Goal: Task Accomplishment & Management: Manage account settings

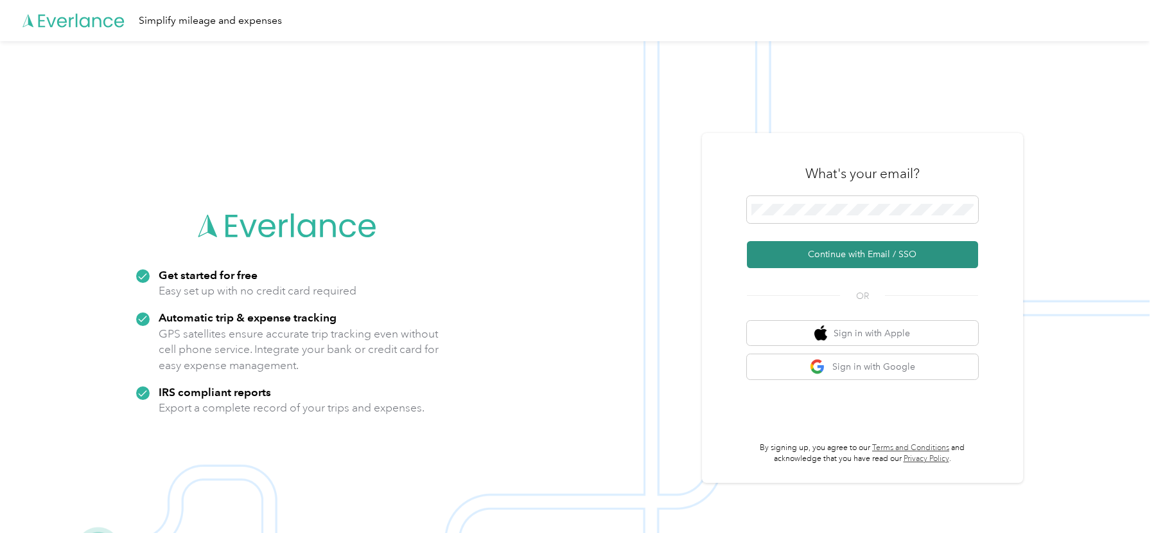
click at [798, 249] on button "Continue with Email / SSO" at bounding box center [862, 254] width 231 height 27
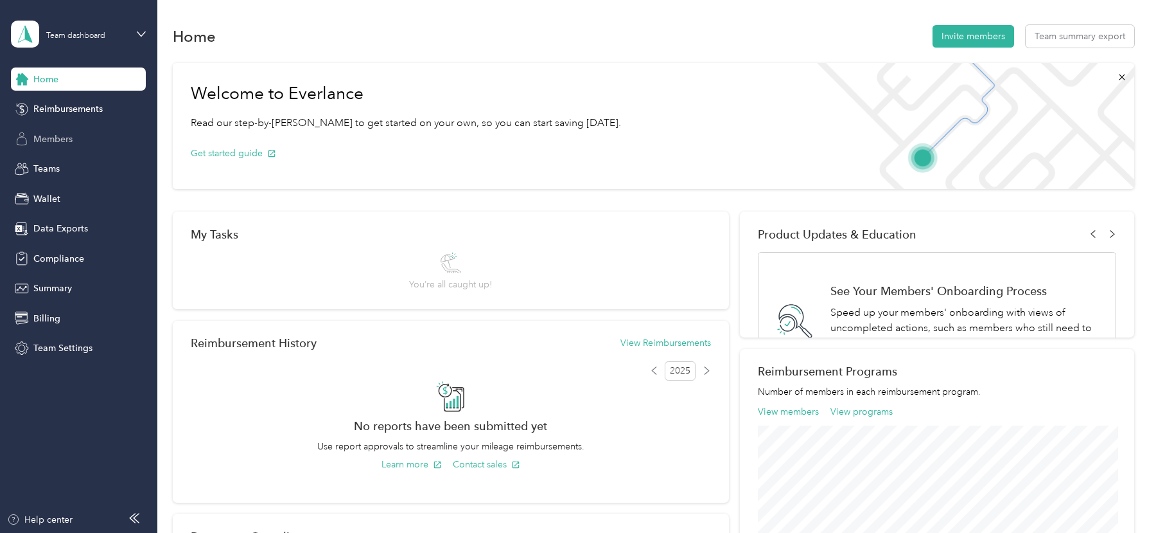
click at [58, 141] on span "Members" at bounding box center [52, 138] width 39 height 13
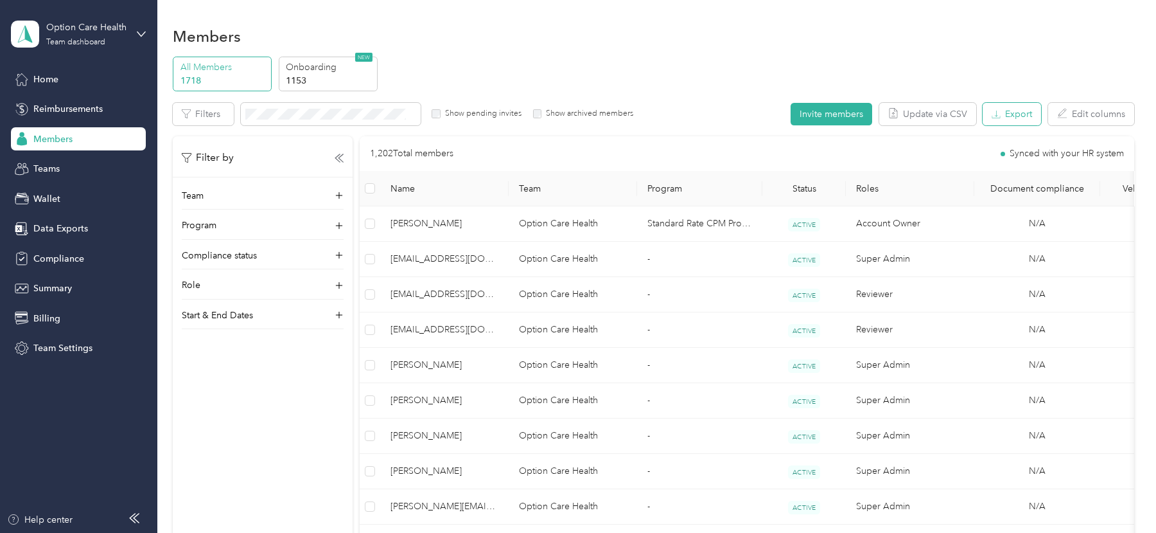
click at [1014, 117] on button "Export" at bounding box center [1012, 114] width 58 height 22
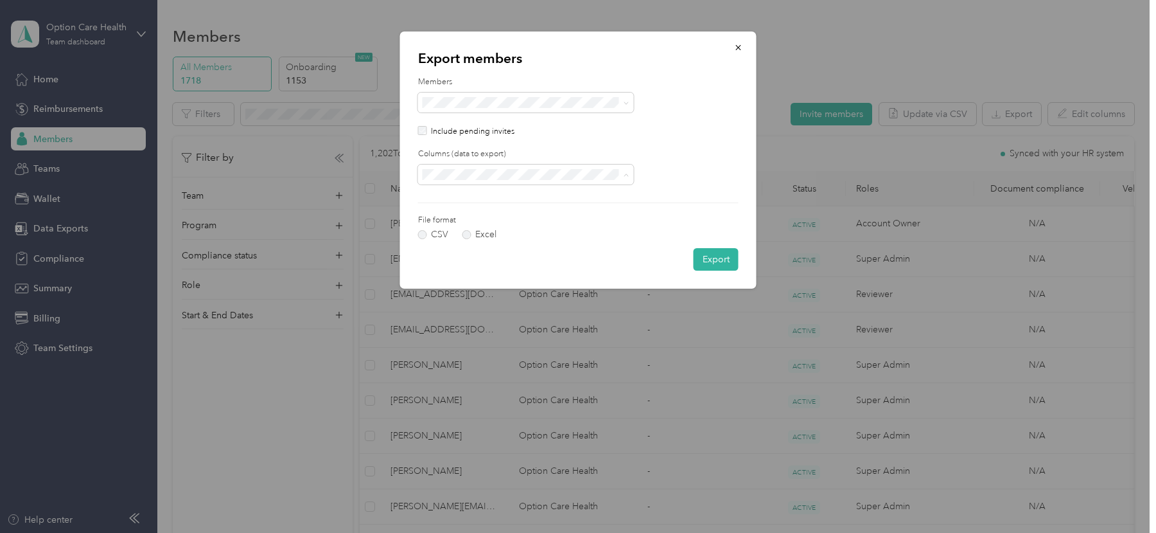
click at [463, 216] on span "All columns" at bounding box center [450, 219] width 47 height 11
click at [707, 257] on button "Export" at bounding box center [716, 259] width 45 height 22
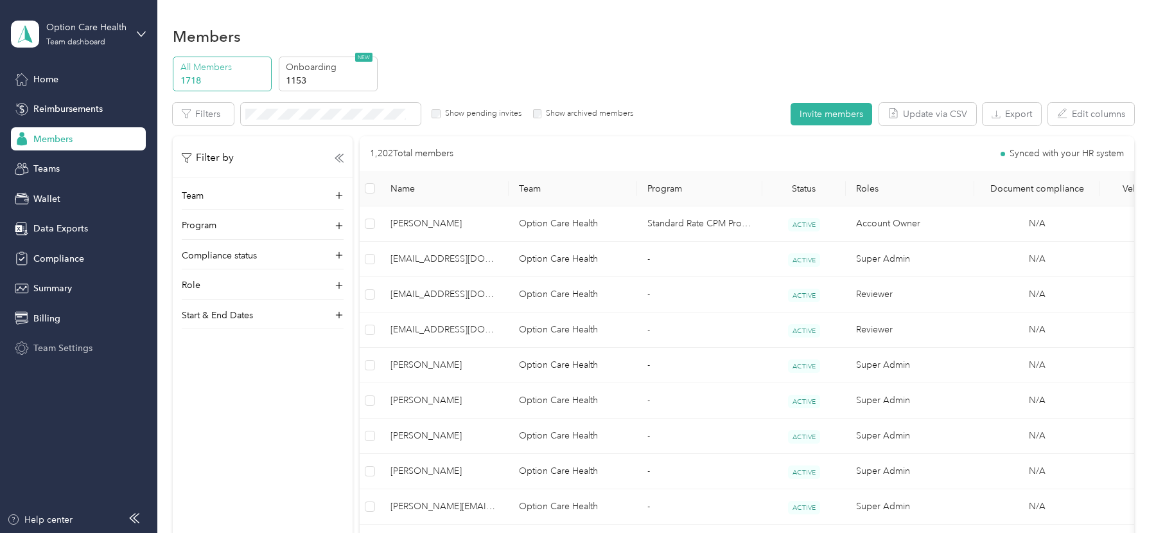
click at [66, 351] on span "Team Settings" at bounding box center [62, 347] width 59 height 13
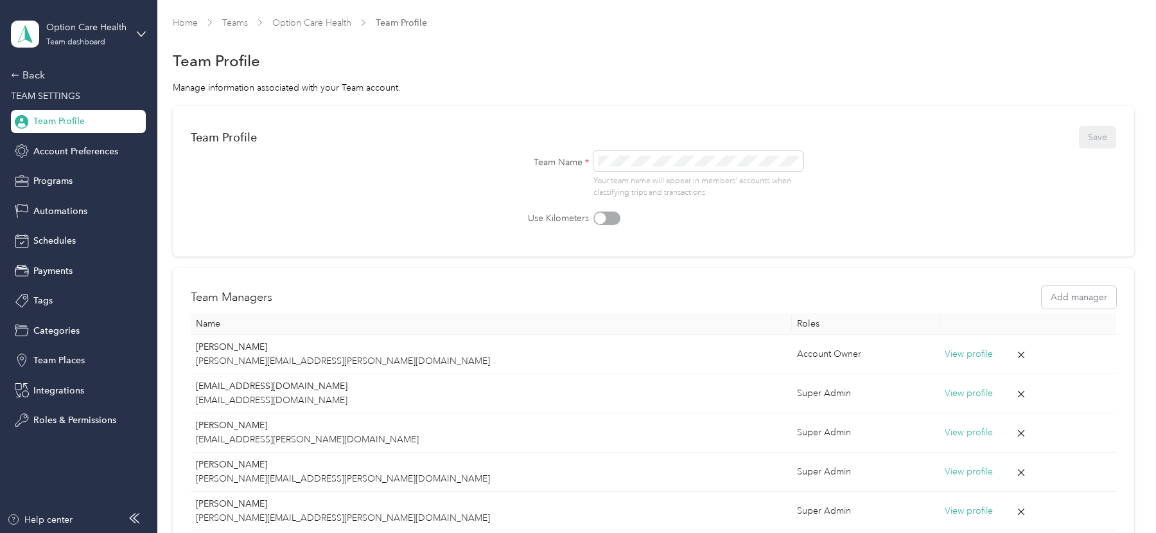
click at [55, 193] on div "Back TEAM SETTINGS Team Profile Account Preferences Programs Automations Schedu…" at bounding box center [78, 249] width 135 height 364
click at [53, 179] on span "Programs" at bounding box center [52, 180] width 39 height 13
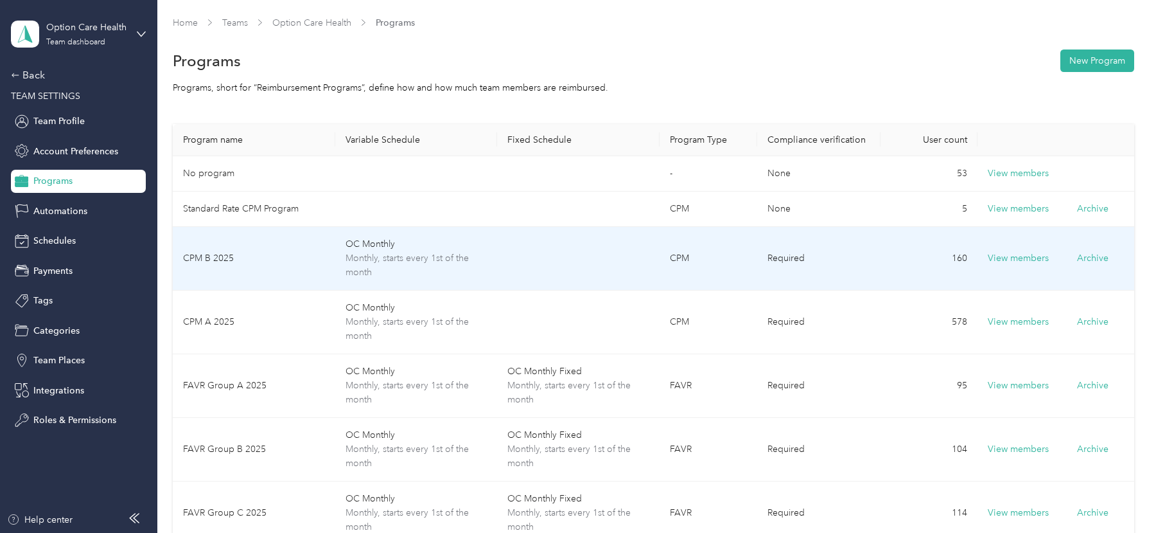
click at [271, 262] on td "CPM B 2025" at bounding box center [254, 259] width 163 height 64
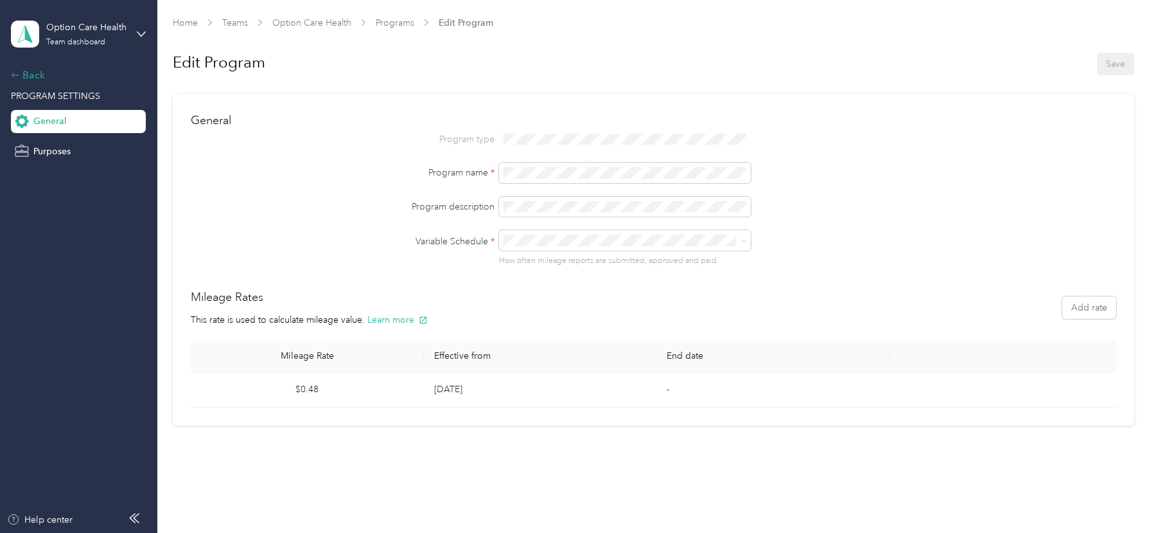
click at [39, 73] on div "Back" at bounding box center [75, 74] width 128 height 15
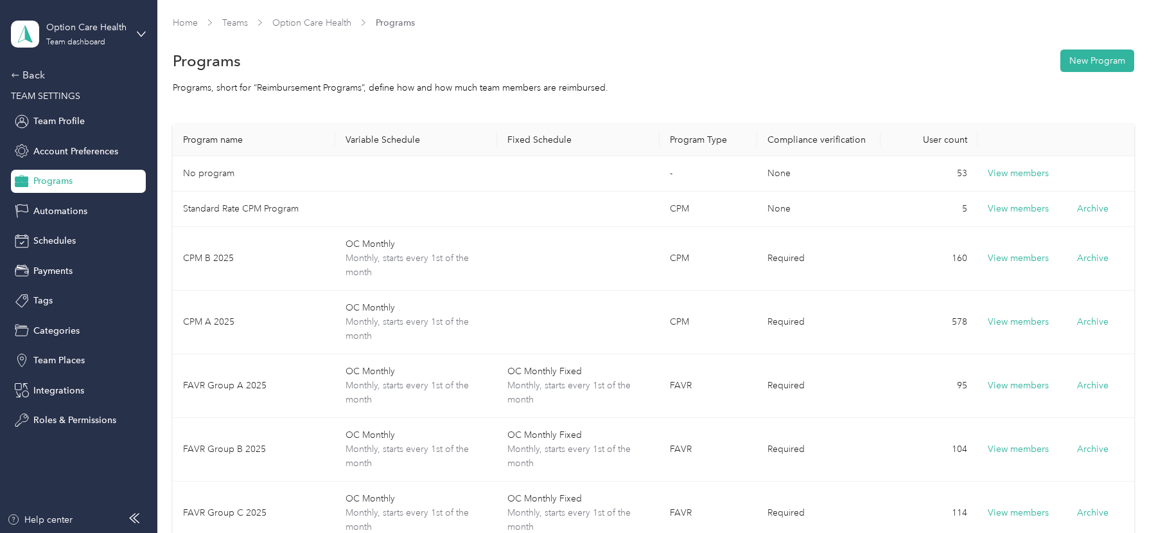
click at [38, 91] on span "TEAM SETTINGS" at bounding box center [45, 96] width 69 height 11
click at [35, 75] on div "Back" at bounding box center [75, 74] width 128 height 15
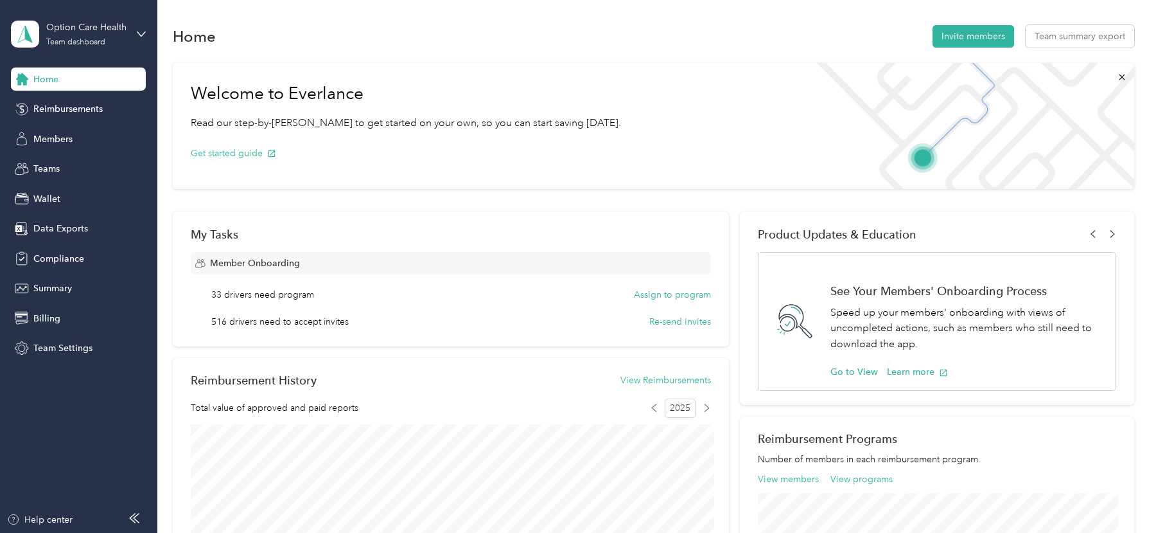
click at [47, 151] on div "Home Reimbursements Members Teams Wallet Data Exports Compliance Summary Billin…" at bounding box center [78, 213] width 135 height 292
click at [46, 135] on span "Members" at bounding box center [52, 138] width 39 height 13
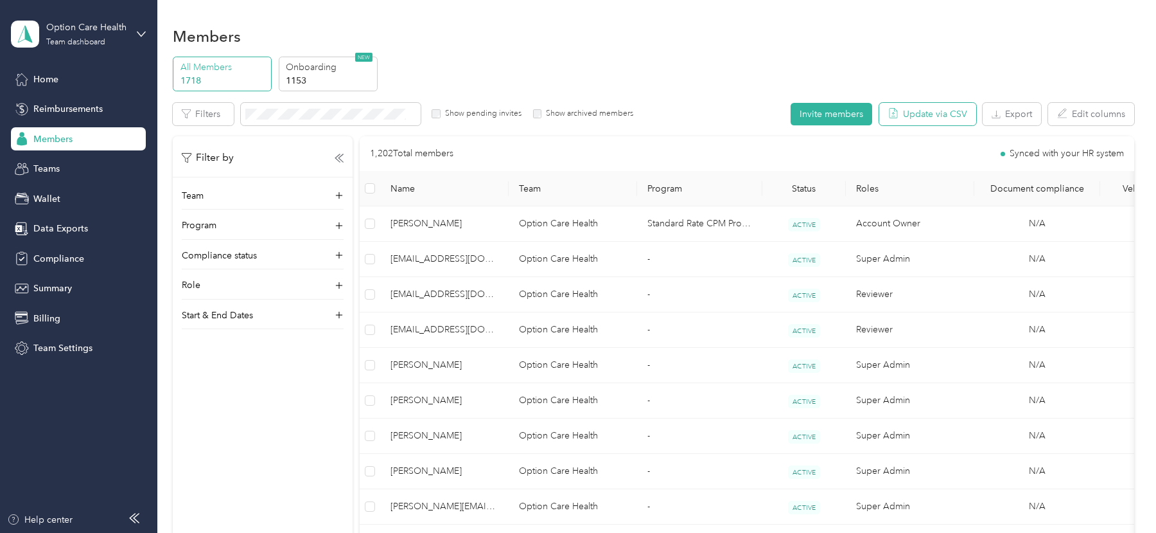
click at [930, 118] on button "Update via CSV" at bounding box center [928, 114] width 97 height 22
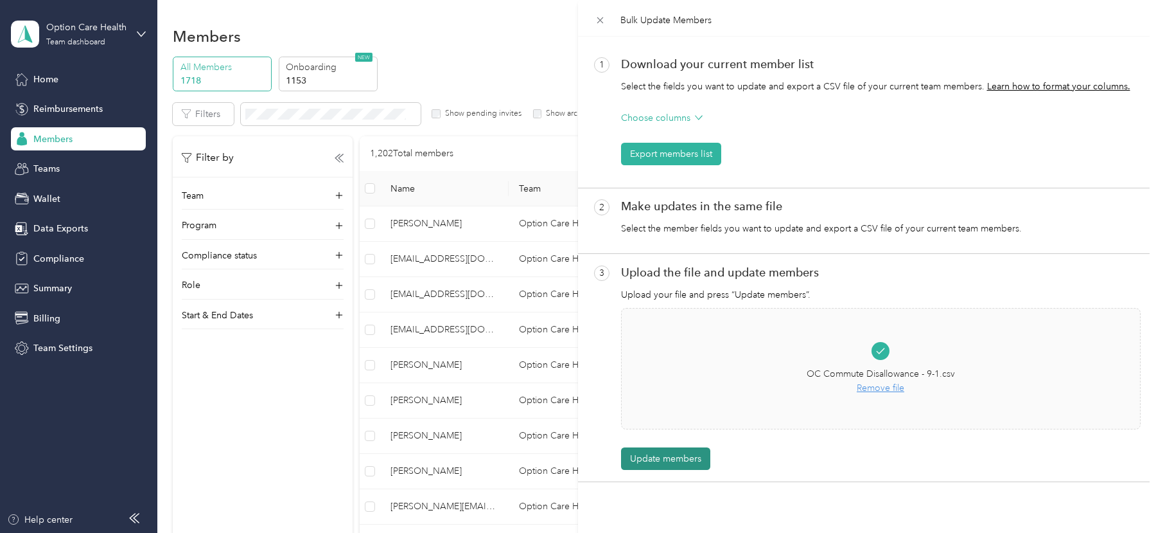
click at [686, 457] on button "Update members" at bounding box center [665, 458] width 89 height 22
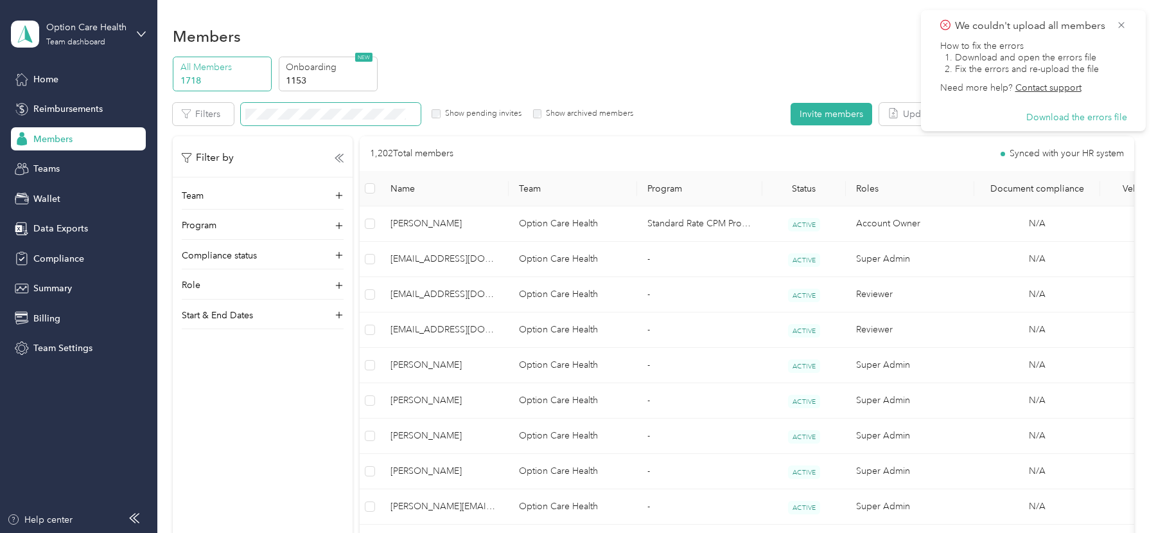
click at [392, 119] on span at bounding box center [331, 114] width 180 height 22
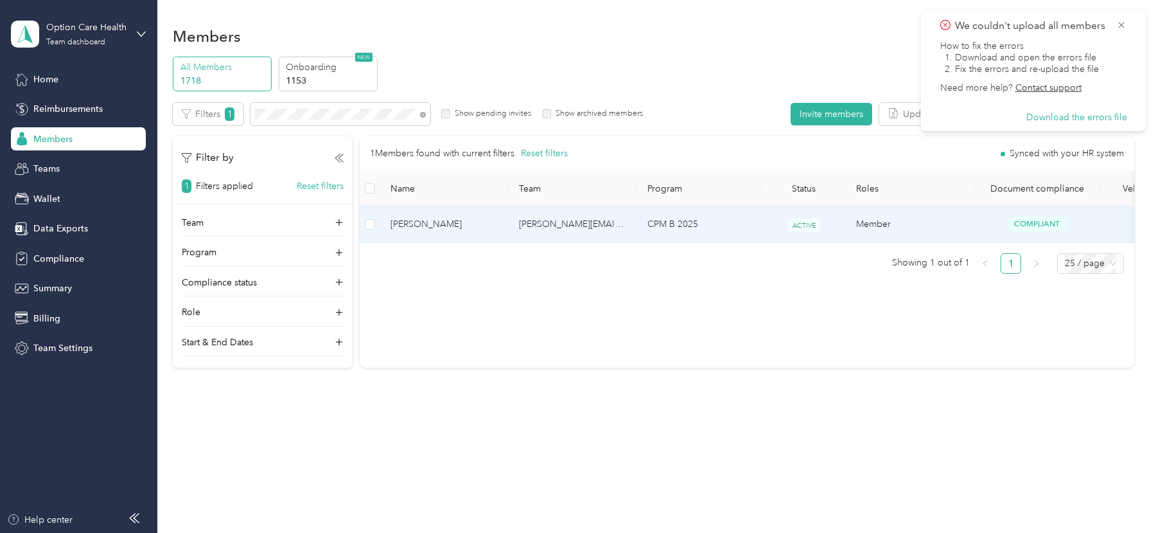
click at [619, 224] on td "[PERSON_NAME][EMAIL_ADDRESS][DOMAIN_NAME]" at bounding box center [573, 224] width 128 height 36
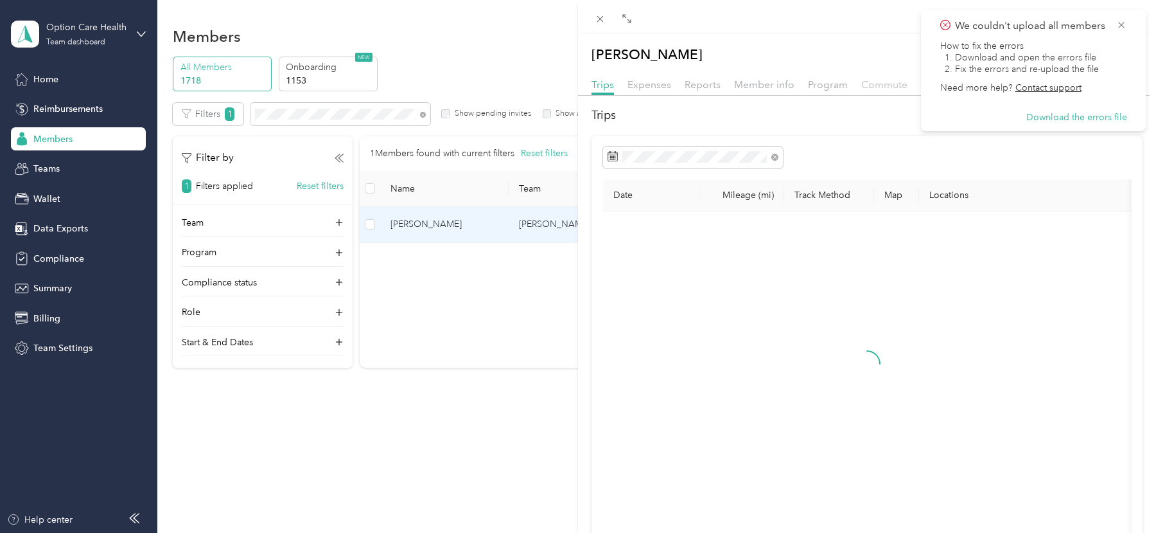
click at [869, 83] on span "Commute" at bounding box center [885, 84] width 46 height 12
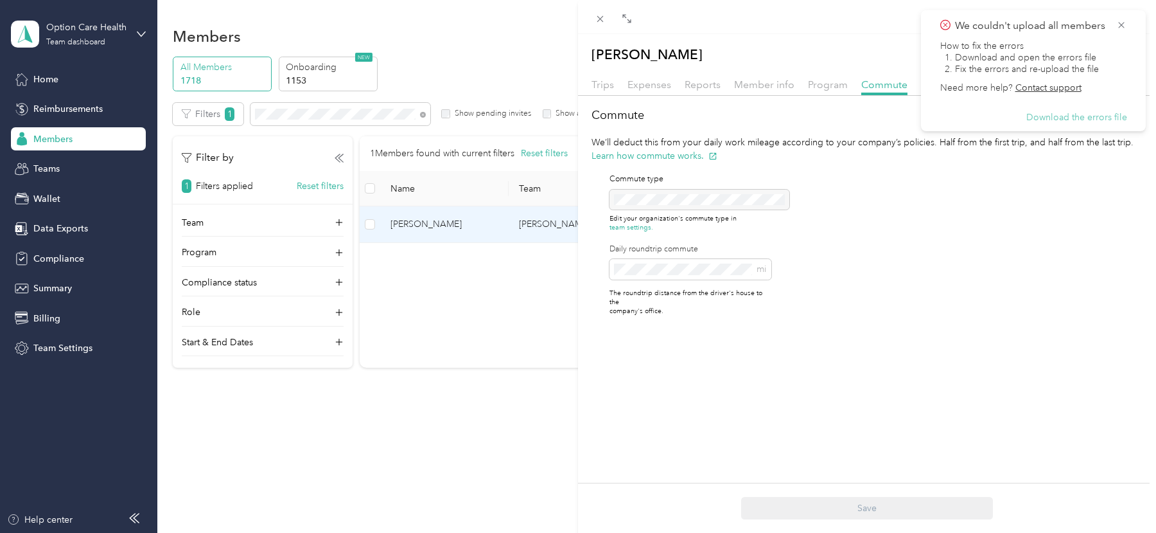
click at [1080, 118] on button "Download the errors file" at bounding box center [1077, 118] width 101 height 12
click at [602, 19] on icon at bounding box center [600, 18] width 11 height 11
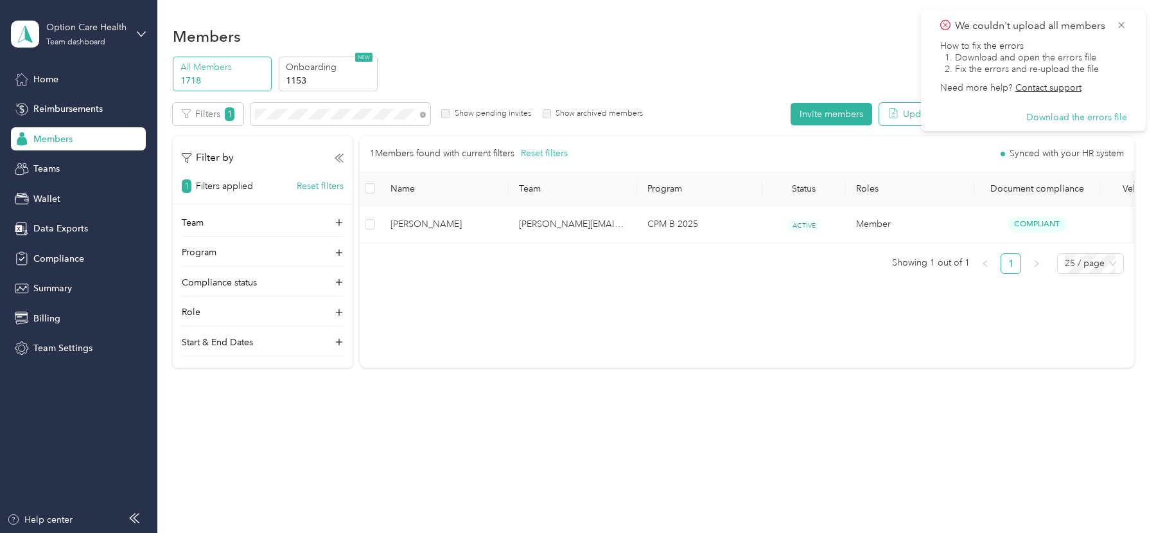
click at [910, 109] on button "Update via CSV" at bounding box center [928, 114] width 97 height 22
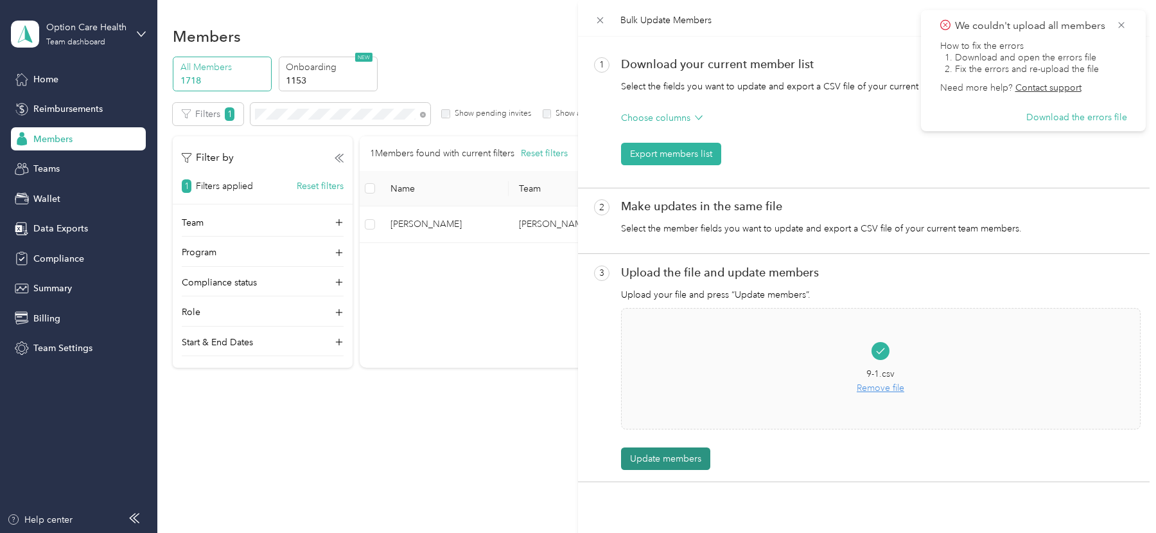
click at [648, 461] on button "Update members" at bounding box center [665, 458] width 89 height 22
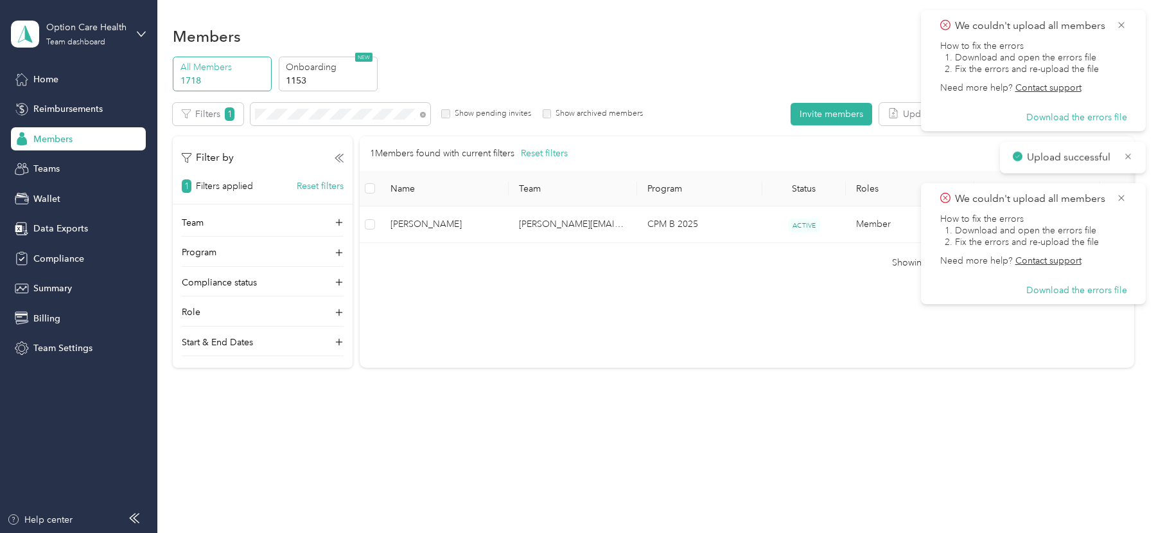
click at [1095, 109] on div "How to fix the errors 1. Download and open the errors file 2. Fix the errors an…" at bounding box center [1034, 81] width 187 height 83
click at [1084, 119] on button "Download the errors file" at bounding box center [1077, 118] width 101 height 12
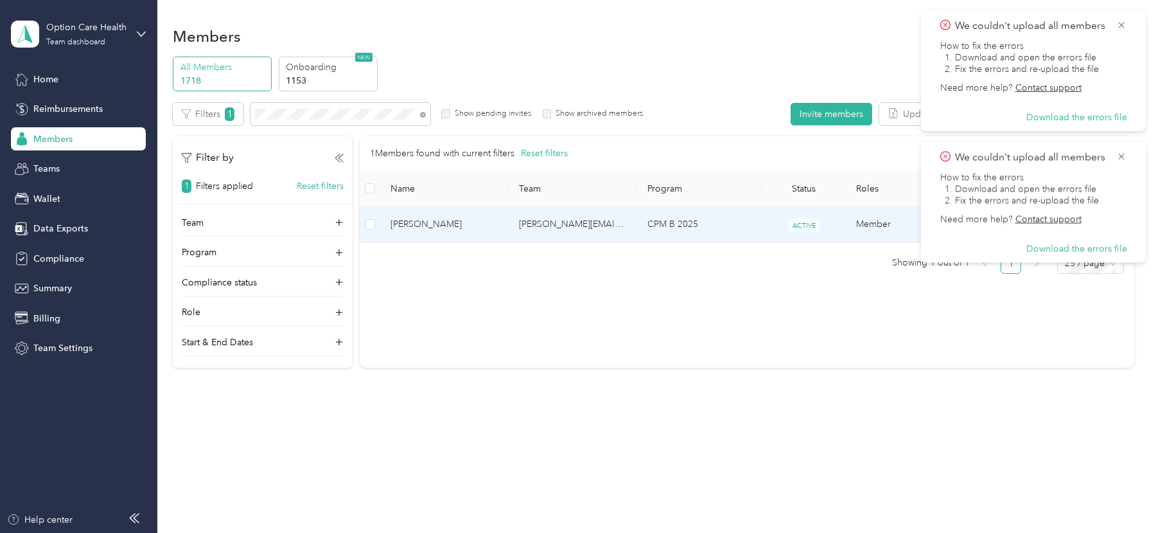
click at [797, 226] on span "ACTIVE" at bounding box center [804, 224] width 32 height 13
click at [714, 234] on td "CPM B 2025" at bounding box center [699, 224] width 125 height 36
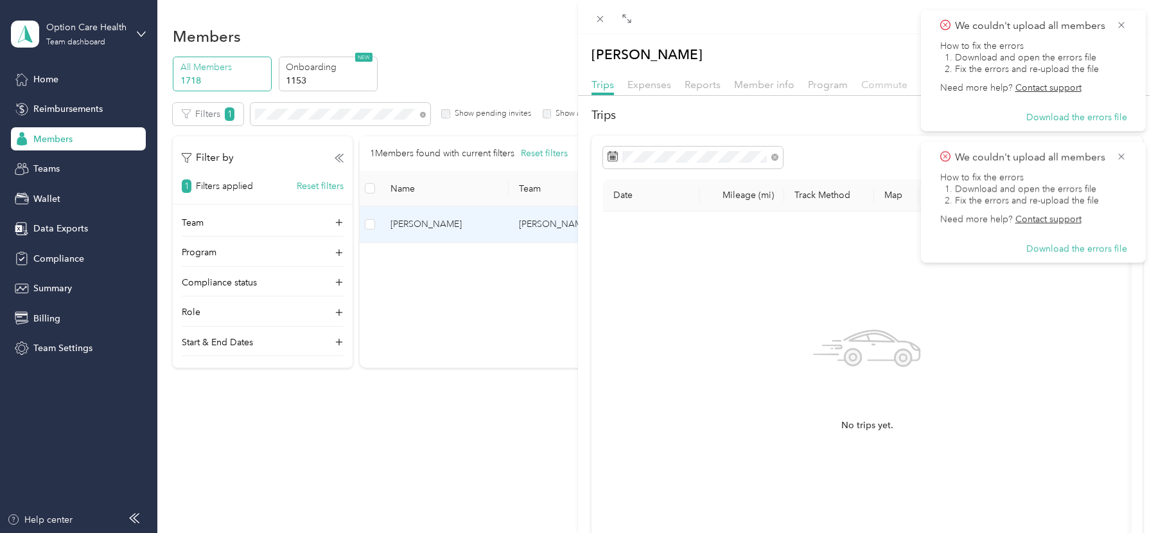
click at [873, 78] on span "Commute" at bounding box center [885, 84] width 46 height 12
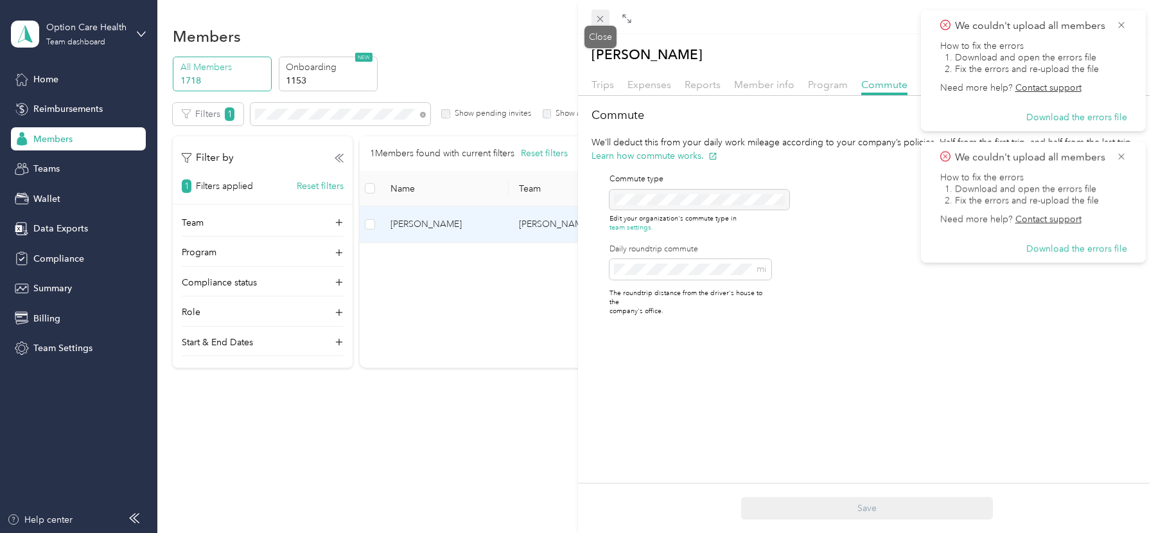
click at [602, 15] on icon at bounding box center [600, 18] width 11 height 11
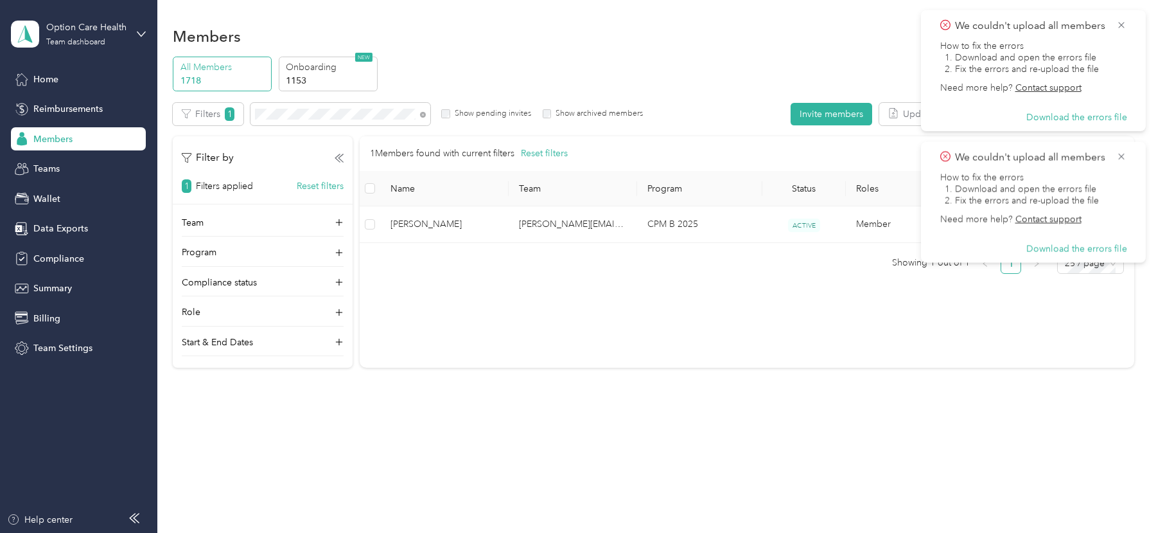
click at [1115, 20] on span "We couldn't upload all members" at bounding box center [1034, 26] width 187 height 16
click at [1120, 24] on icon at bounding box center [1122, 25] width 10 height 12
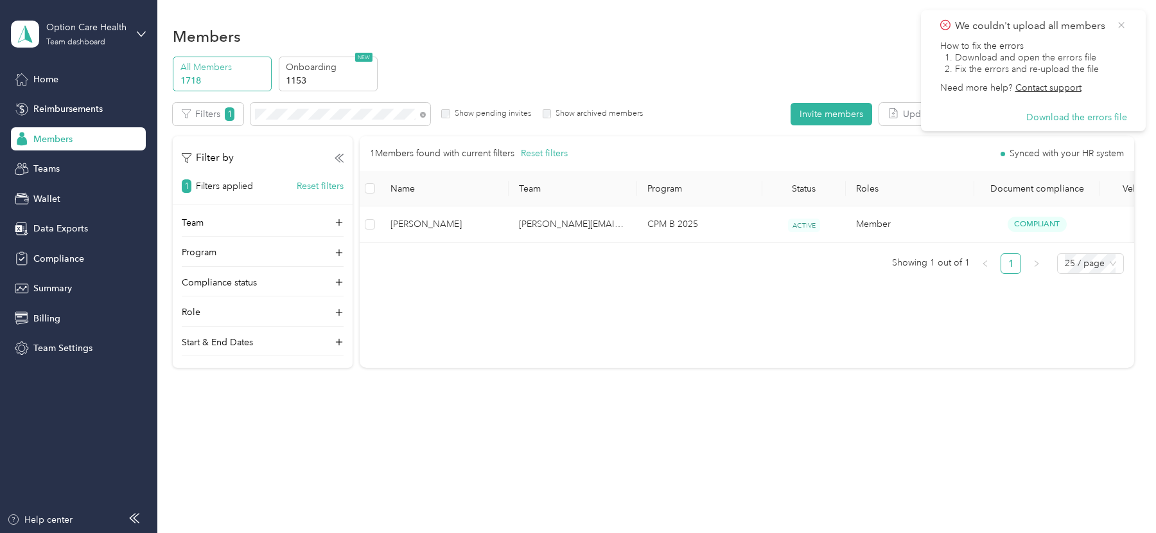
click at [1119, 25] on icon at bounding box center [1122, 25] width 10 height 12
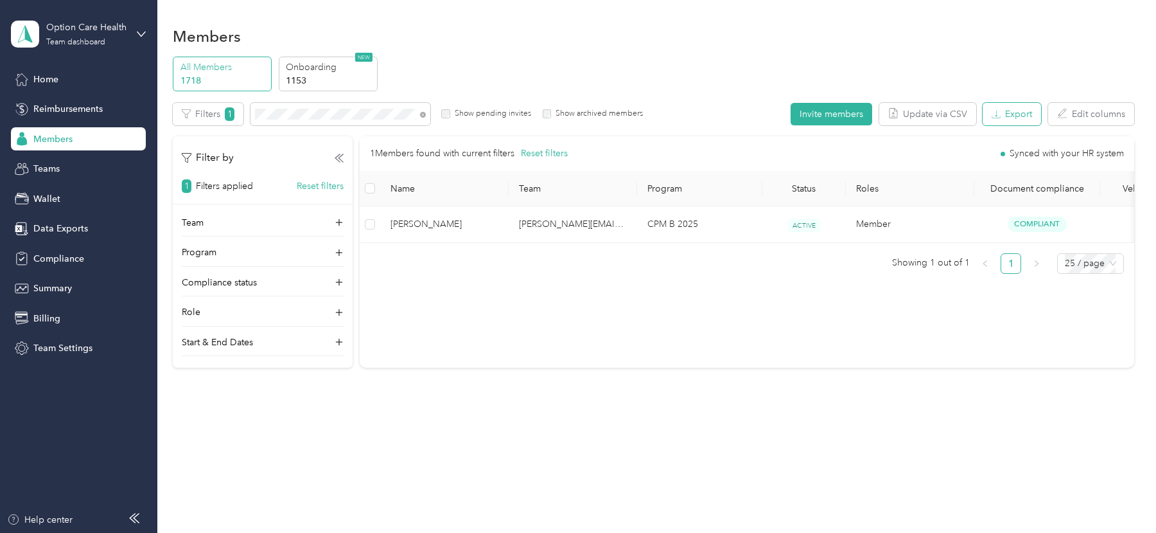
click at [1022, 111] on button "Export" at bounding box center [1012, 114] width 58 height 22
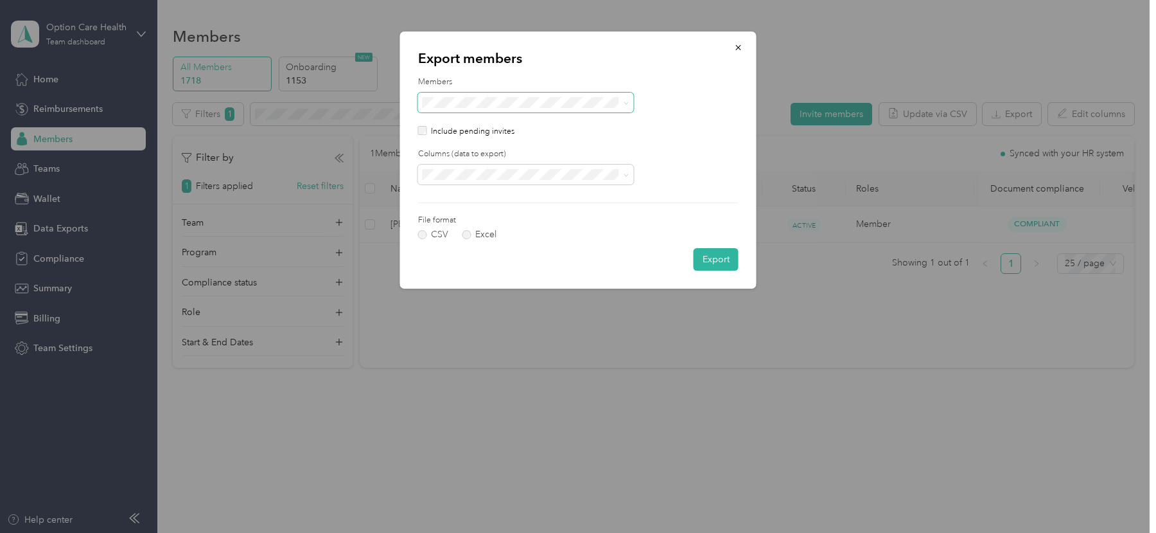
click at [542, 93] on span at bounding box center [526, 103] width 216 height 21
click at [509, 143] on div "All members" at bounding box center [526, 147] width 198 height 13
click at [465, 217] on span "All columns" at bounding box center [450, 219] width 47 height 11
click at [710, 265] on button "Export" at bounding box center [716, 259] width 45 height 22
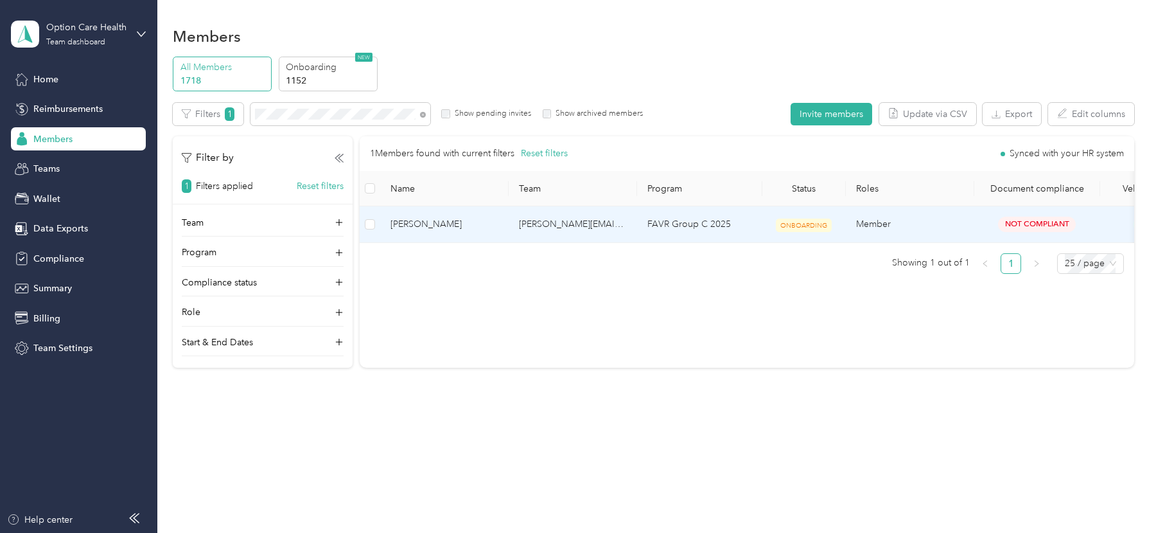
click at [549, 218] on td "[PERSON_NAME][EMAIL_ADDRESS][PERSON_NAME][DOMAIN_NAME]" at bounding box center [573, 224] width 128 height 36
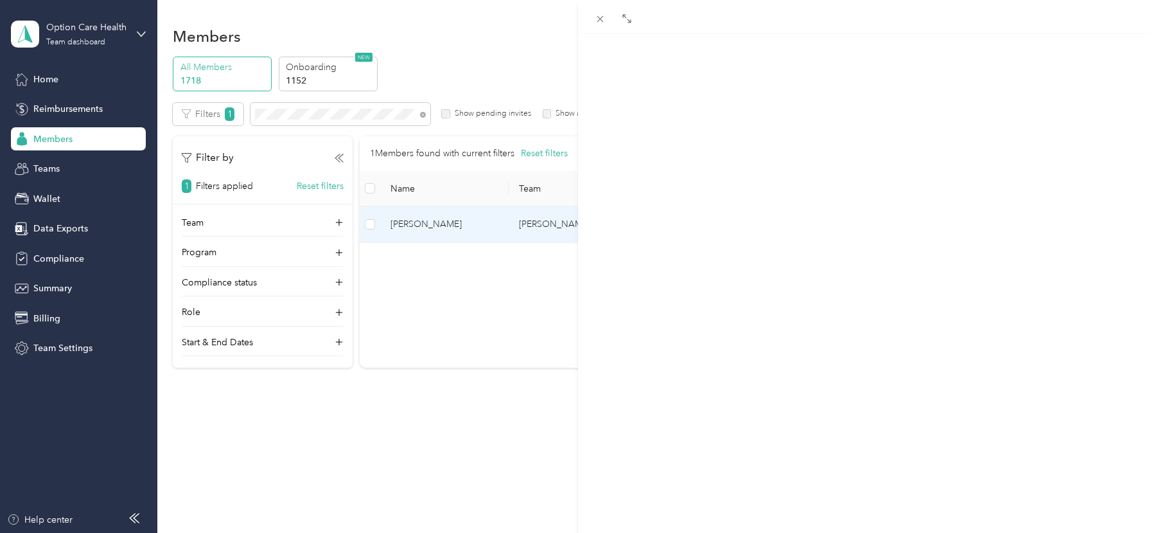
click at [887, 83] on span "Commute" at bounding box center [885, 84] width 46 height 12
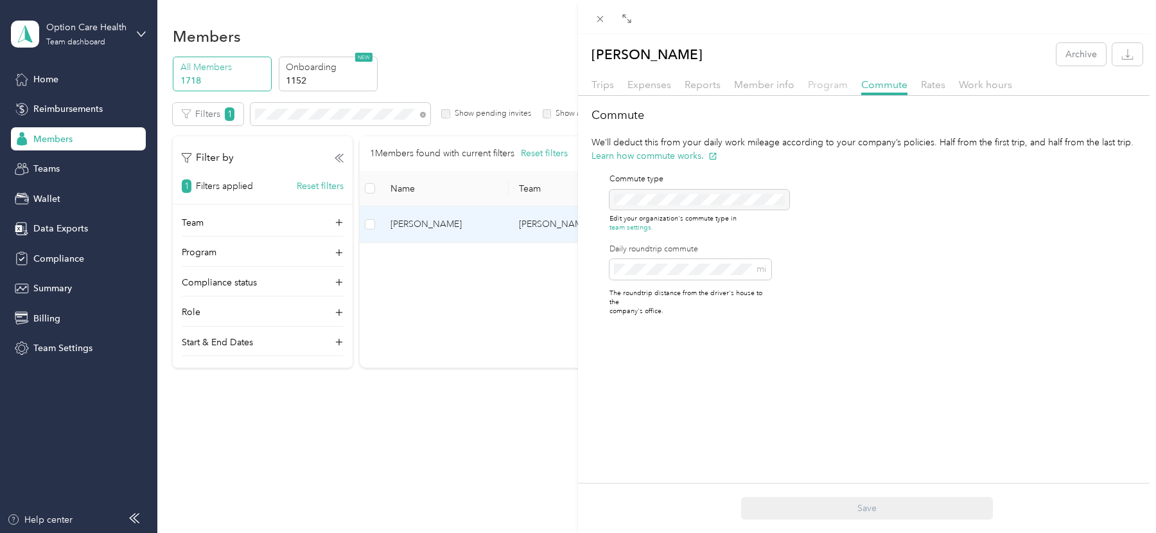
click at [815, 85] on span "Program" at bounding box center [828, 84] width 40 height 12
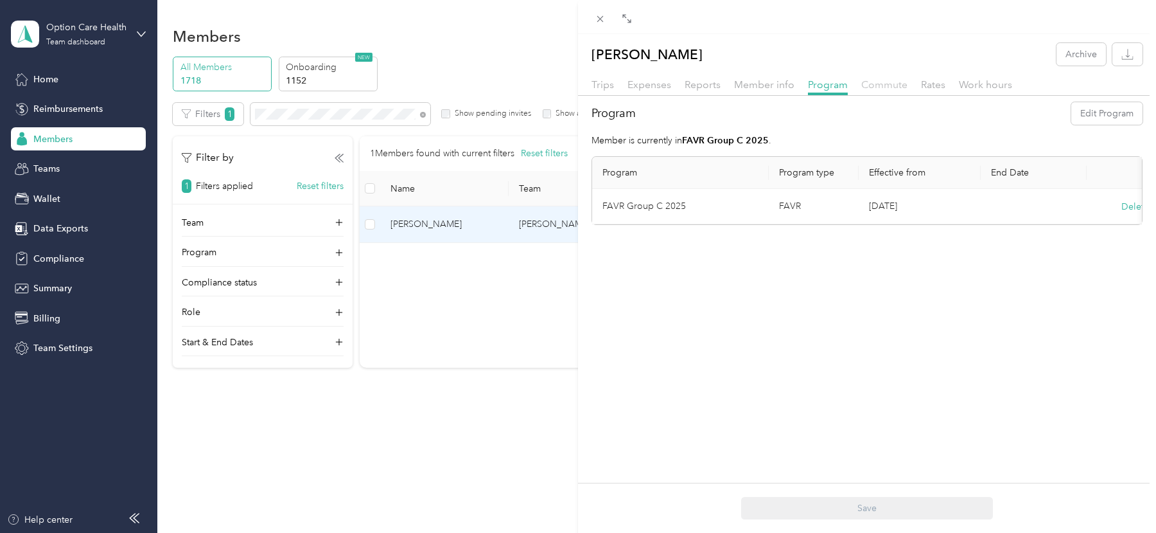
click at [885, 88] on span "Commute" at bounding box center [885, 84] width 46 height 12
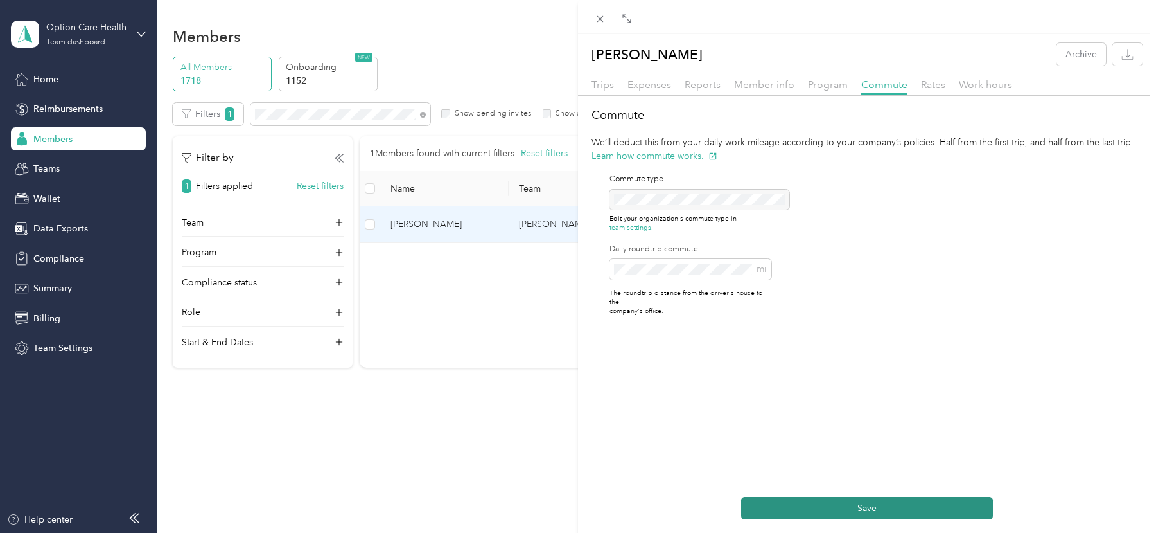
click at [886, 513] on button "Save" at bounding box center [867, 508] width 252 height 22
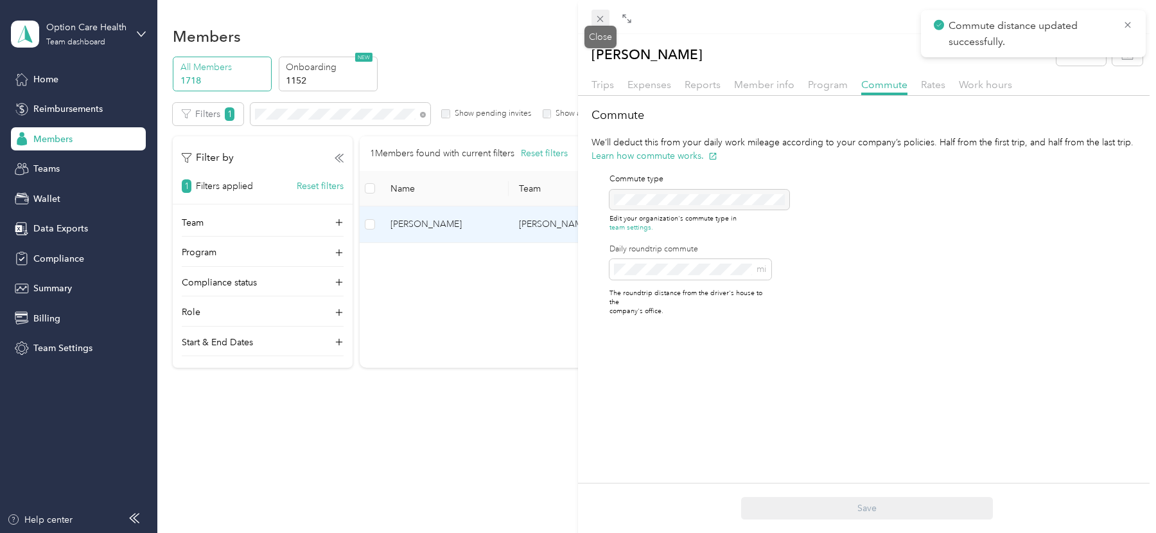
click at [598, 19] on icon at bounding box center [600, 18] width 11 height 11
